Goal: Task Accomplishment & Management: Use online tool/utility

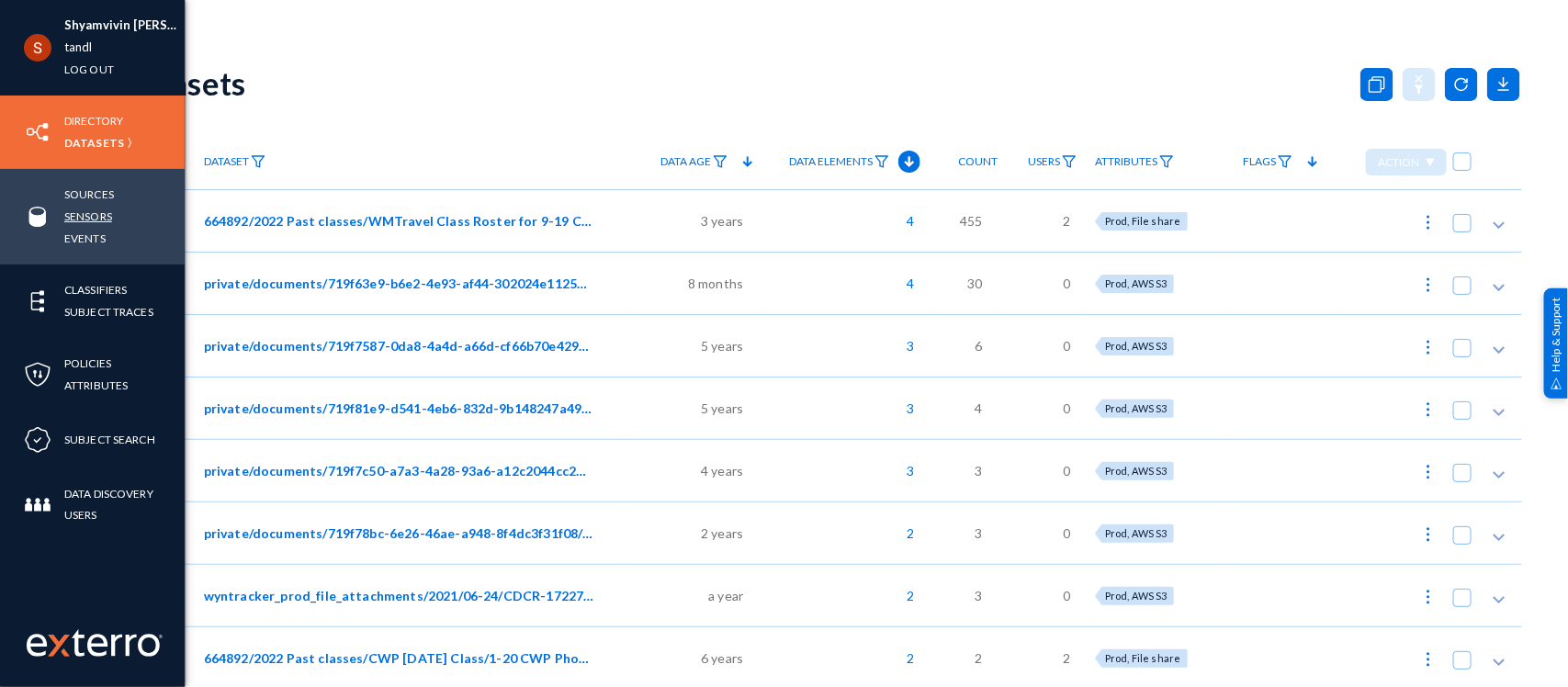
click at [76, 213] on link "Sensors" at bounding box center [88, 216] width 47 height 21
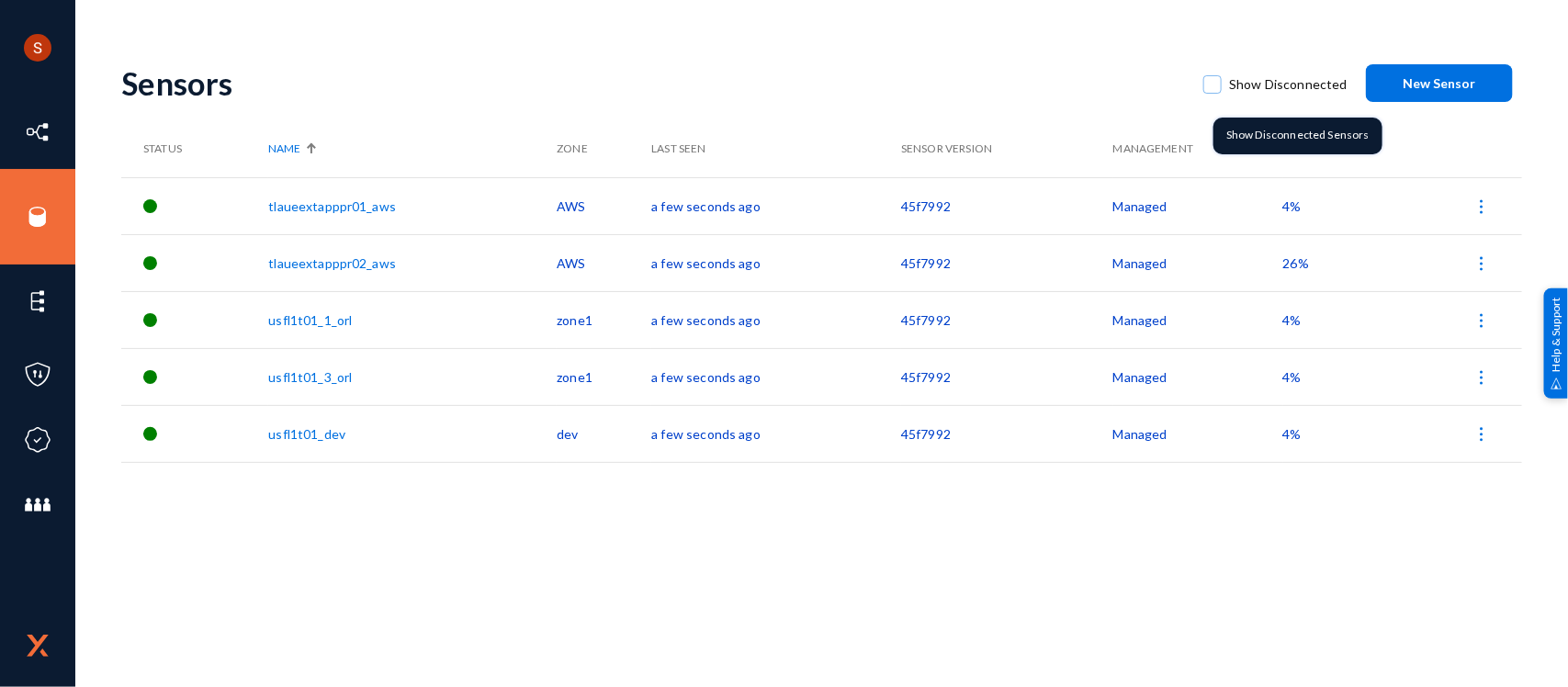
click at [1210, 75] on span at bounding box center [1212, 84] width 18 height 18
click at [1212, 93] on input "Show Disconnected" at bounding box center [1213, 94] width 2 height 2
checkbox input "true"
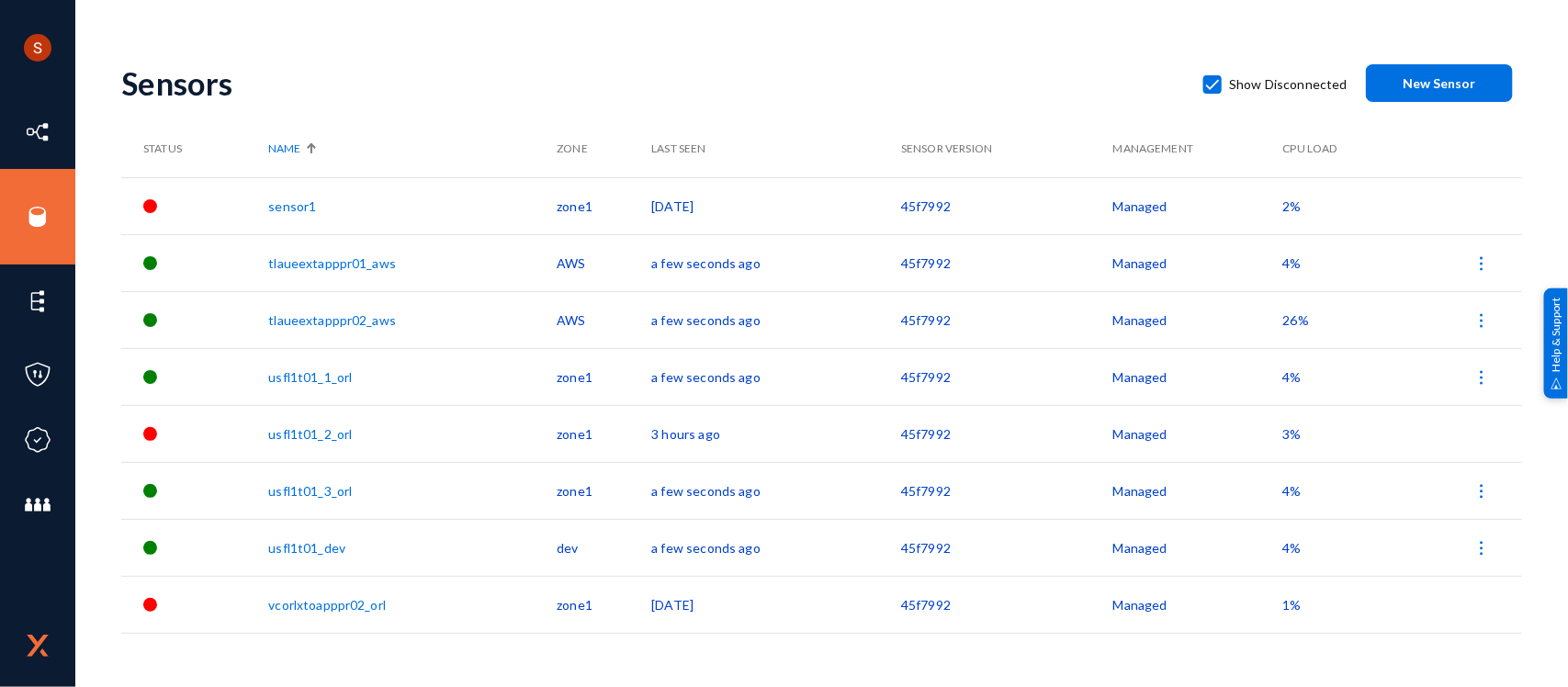
click at [1470, 608] on td at bounding box center [1460, 604] width 124 height 57
click at [303, 601] on link "vcorlxtoapppr02_orl" at bounding box center [327, 604] width 118 height 15
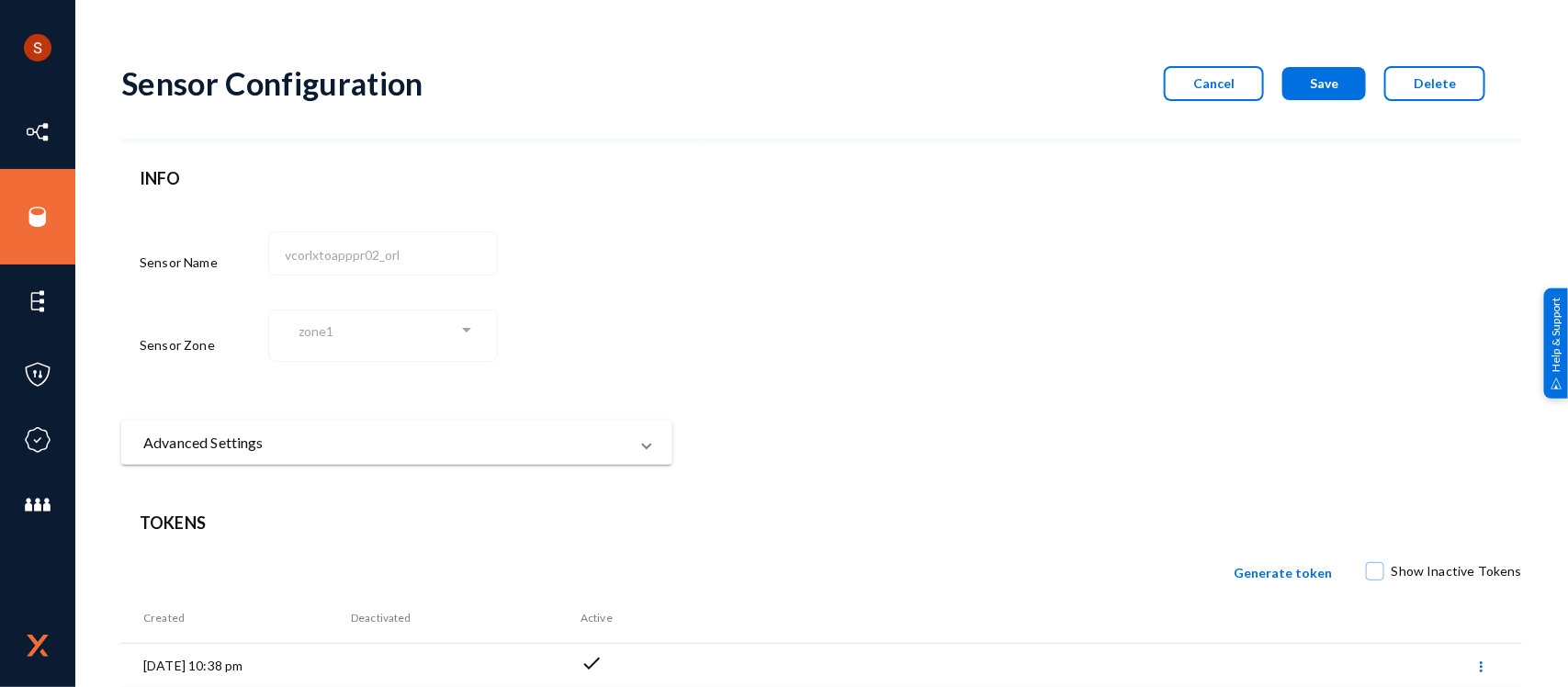
scroll to position [79, 0]
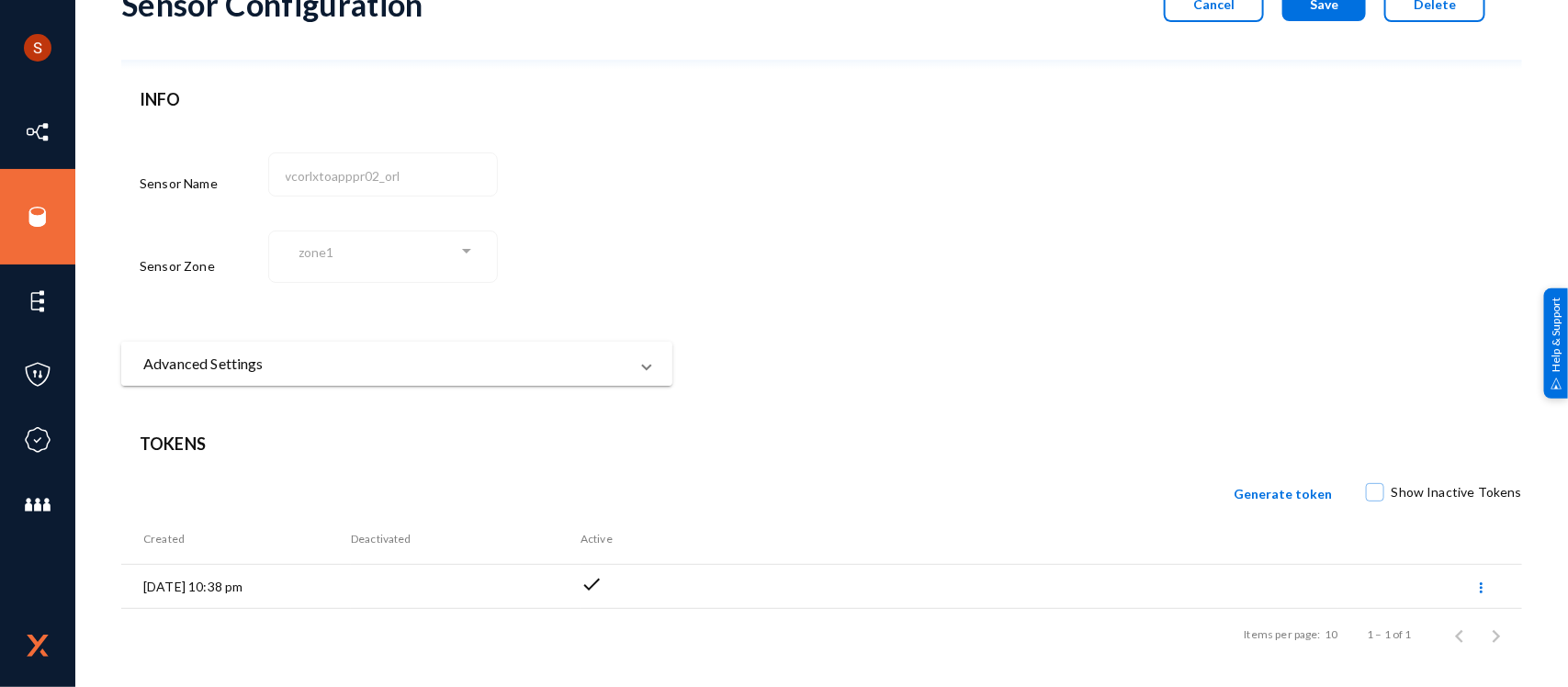
click at [598, 352] on mat-panel-title "Advanced Settings" at bounding box center [385, 363] width 485 height 22
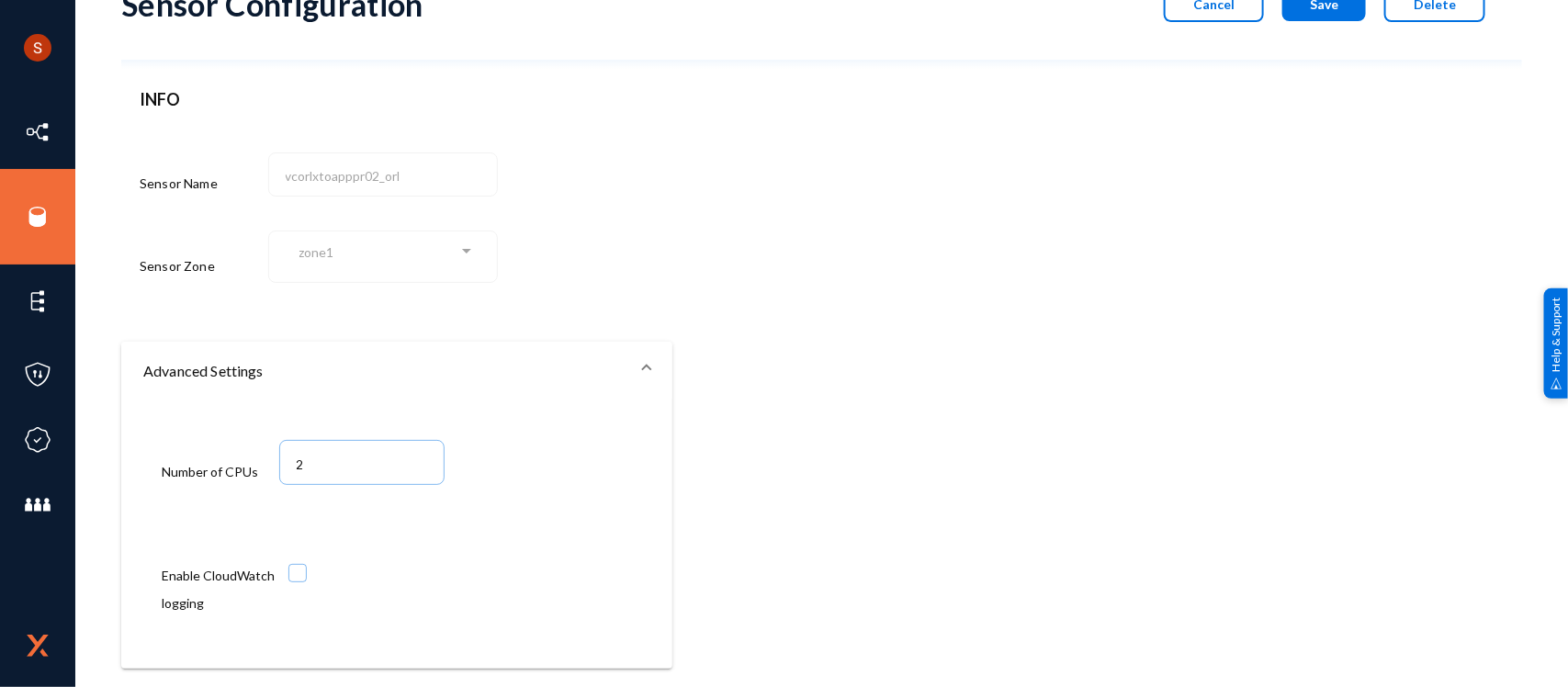
click at [598, 351] on mat-expansion-panel-header "Advanced Settings" at bounding box center [397, 371] width 551 height 59
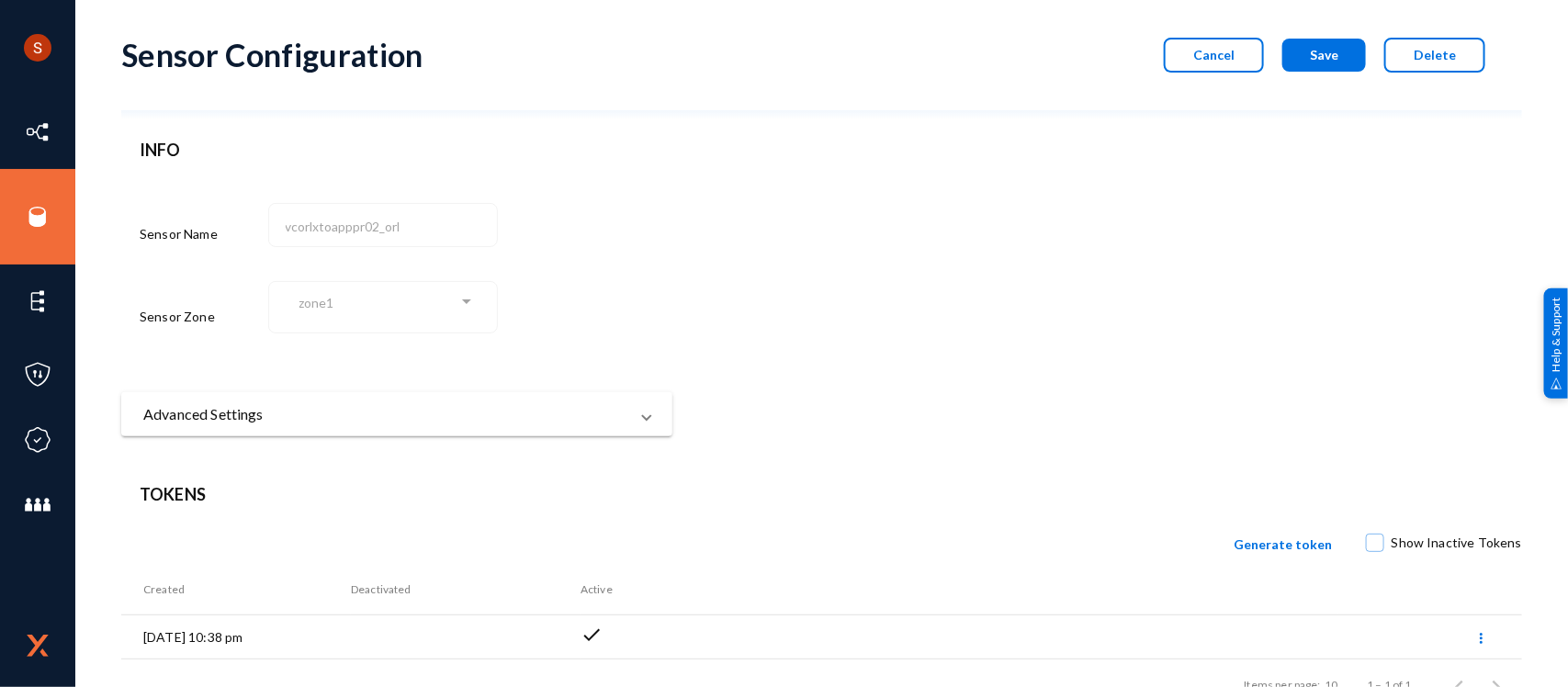
scroll to position [26, 0]
click at [1237, 73] on div "Cancel Save Delete" at bounding box center [1315, 58] width 340 height 35
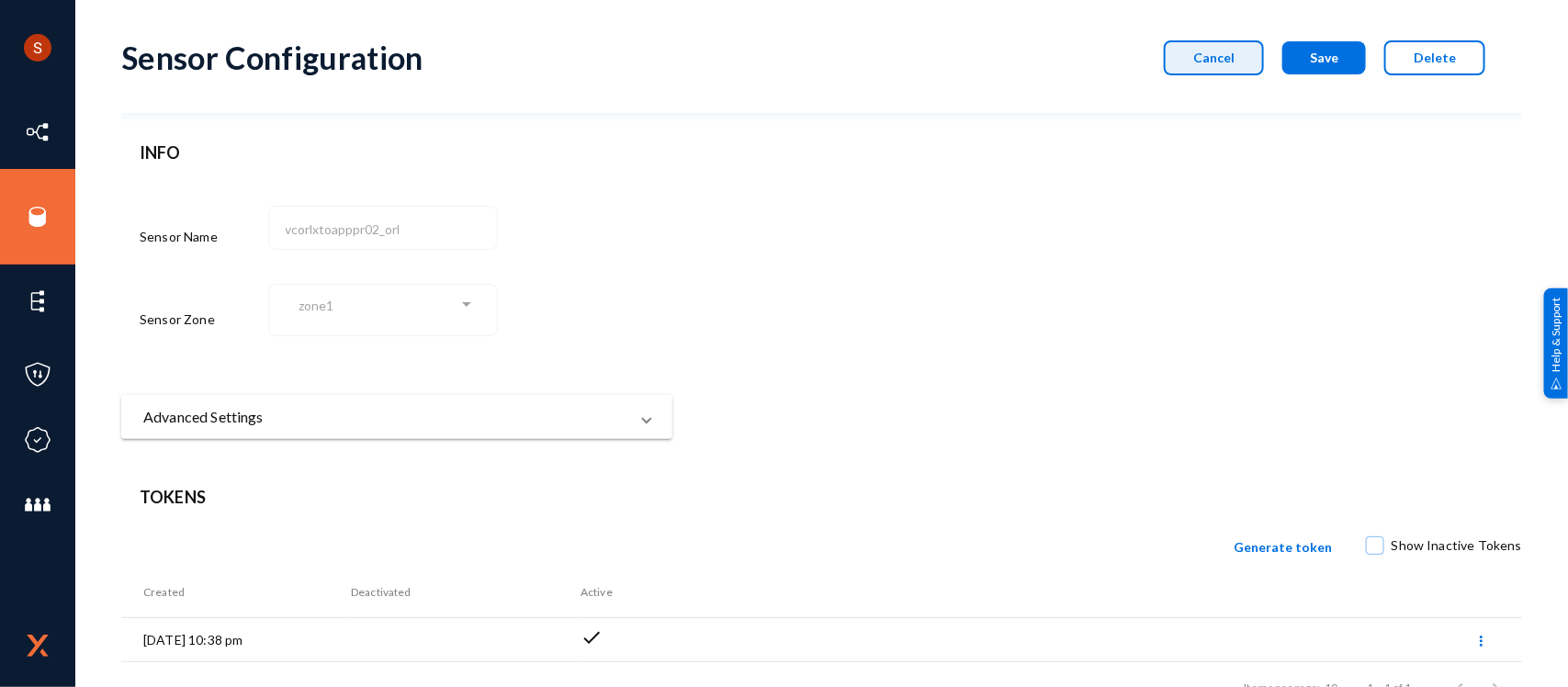
click at [1223, 57] on span "Cancel" at bounding box center [1214, 57] width 42 height 15
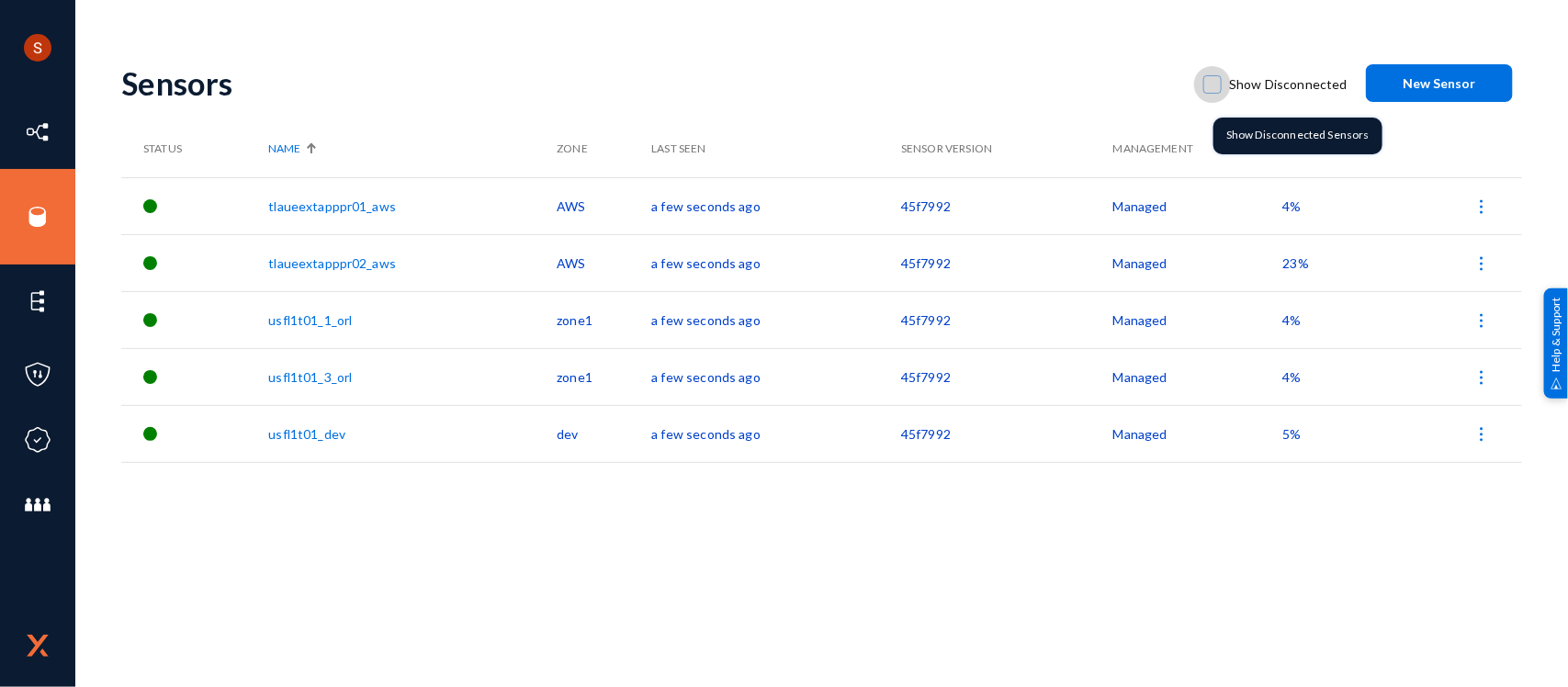
click at [1221, 84] on span at bounding box center [1212, 84] width 18 height 18
click at [1214, 93] on input "Show Disconnected" at bounding box center [1213, 94] width 2 height 2
checkbox input "true"
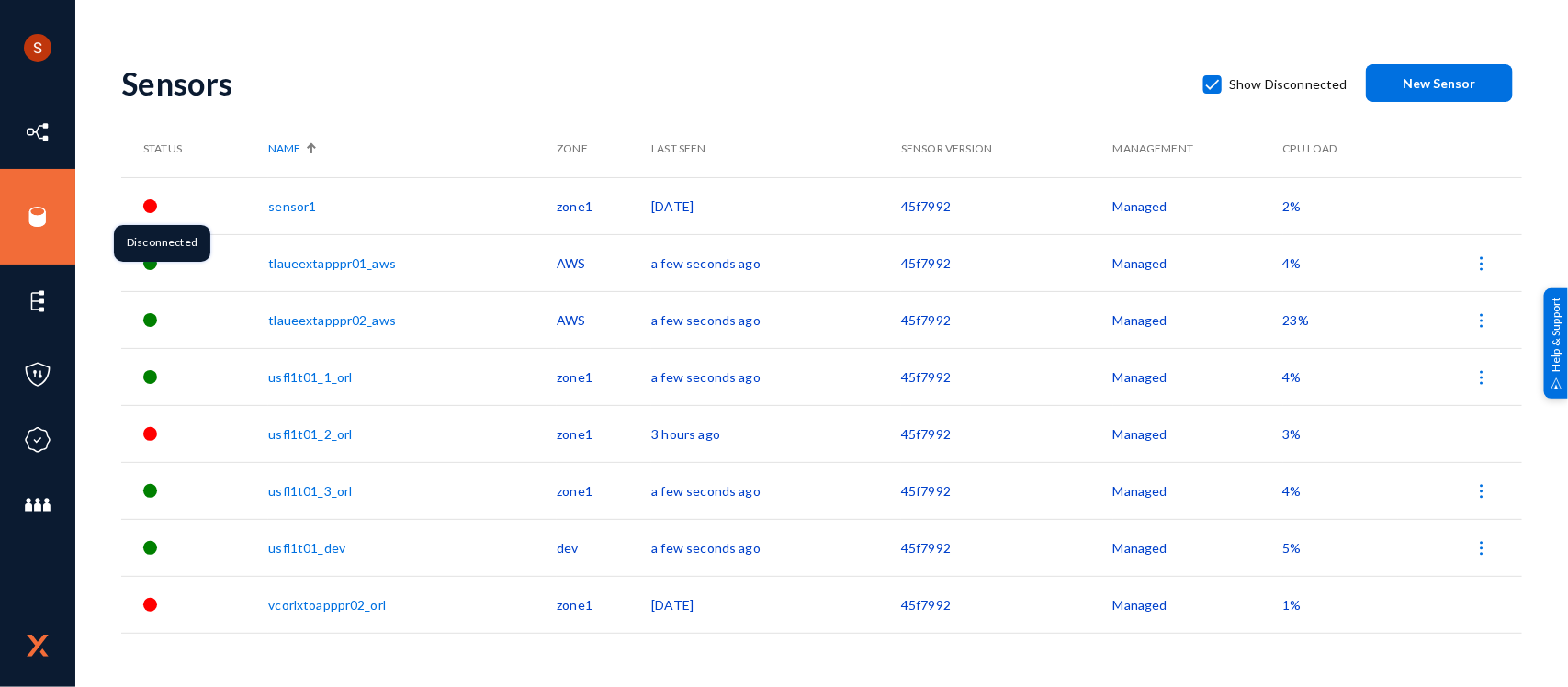
click at [152, 205] on div at bounding box center [150, 206] width 14 height 14
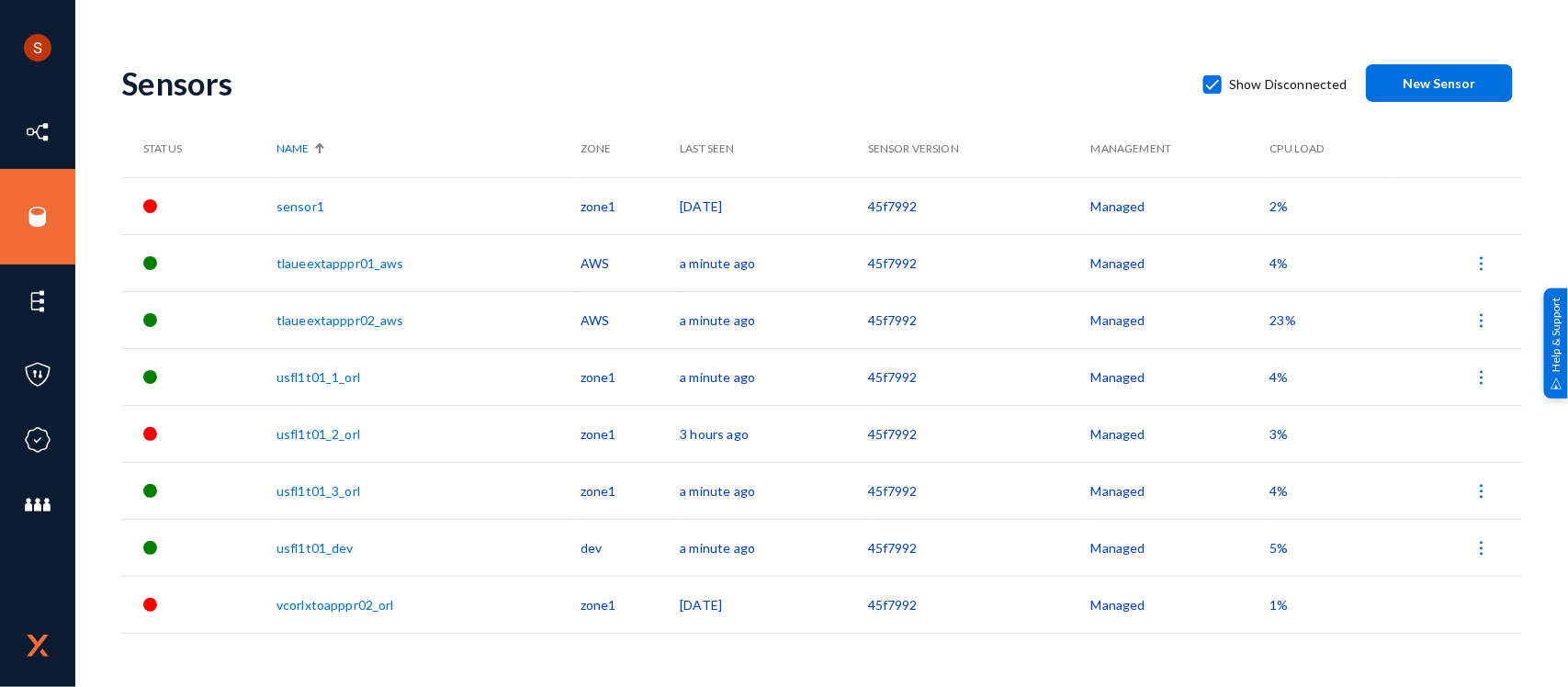
click at [1553, 102] on div "Shyamvivin [PERSON_NAME] [PERSON_NAME] tandl Log out Directory Datasets Sources…" at bounding box center [784, 344] width 1568 height 687
